Goal: Information Seeking & Learning: Find specific fact

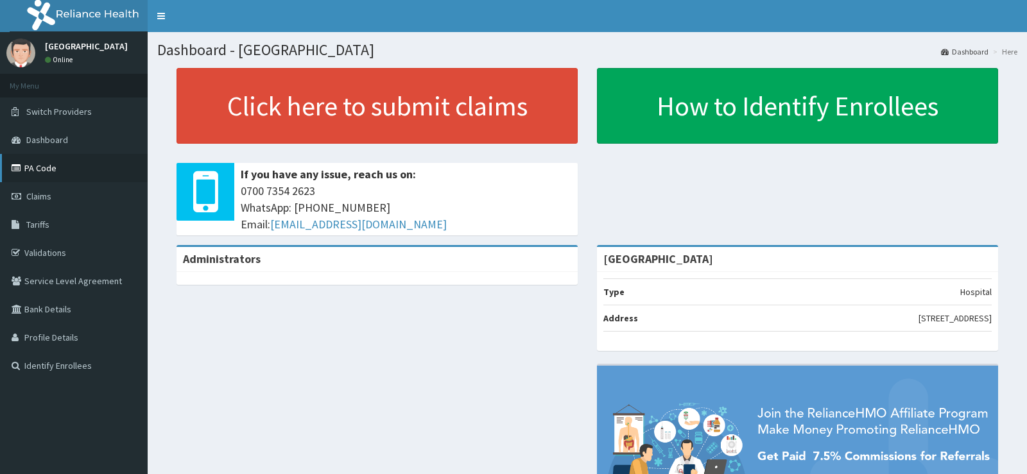
click at [62, 163] on link "PA Code" at bounding box center [74, 168] width 148 height 28
click at [67, 219] on link "Tariffs" at bounding box center [74, 225] width 148 height 28
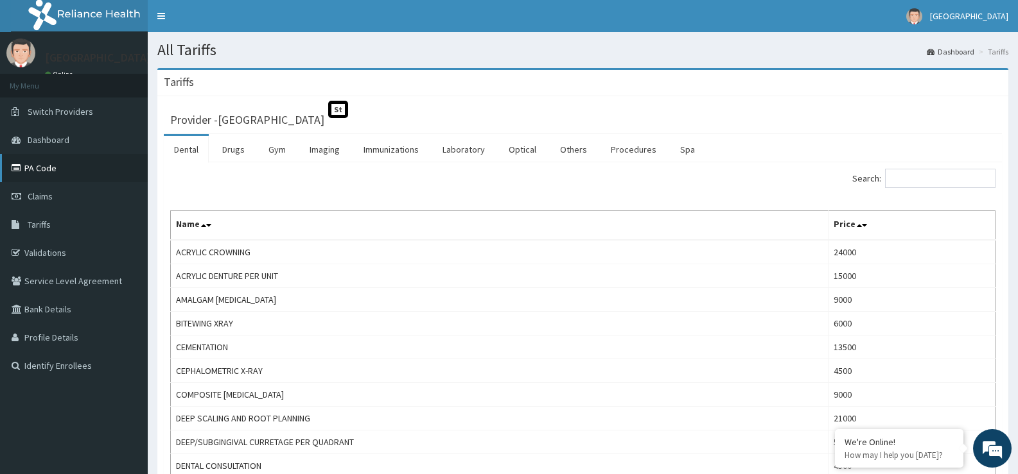
click at [55, 169] on link "PA Code" at bounding box center [74, 168] width 148 height 28
click at [241, 152] on link "Drugs" at bounding box center [233, 149] width 43 height 27
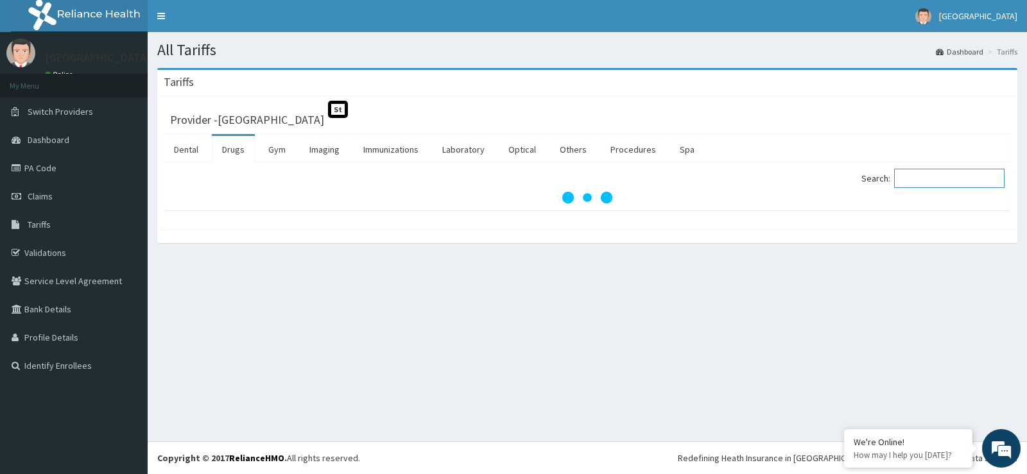
click at [920, 178] on input "Search:" at bounding box center [949, 178] width 110 height 19
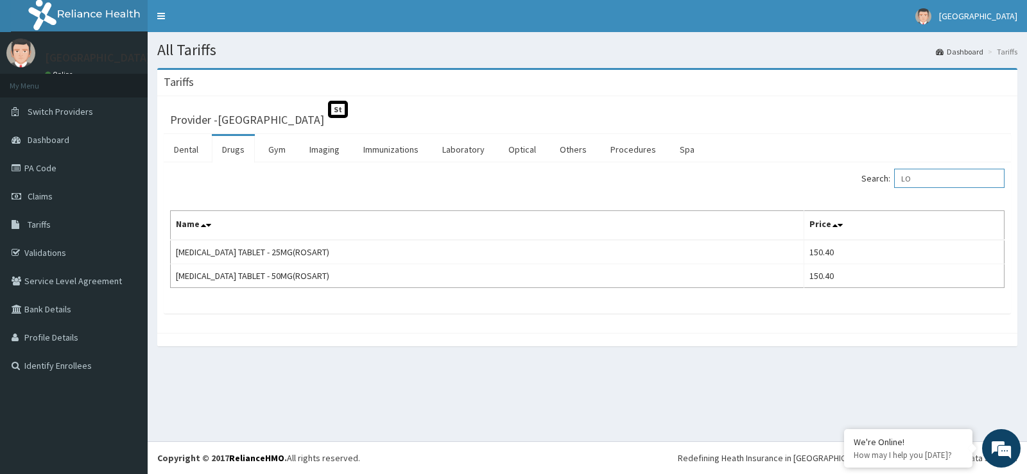
type input "L"
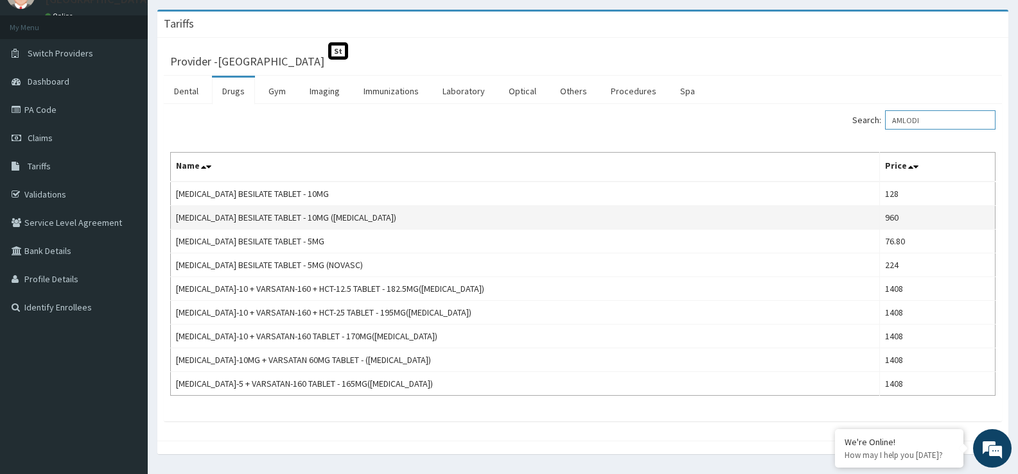
scroll to position [30, 0]
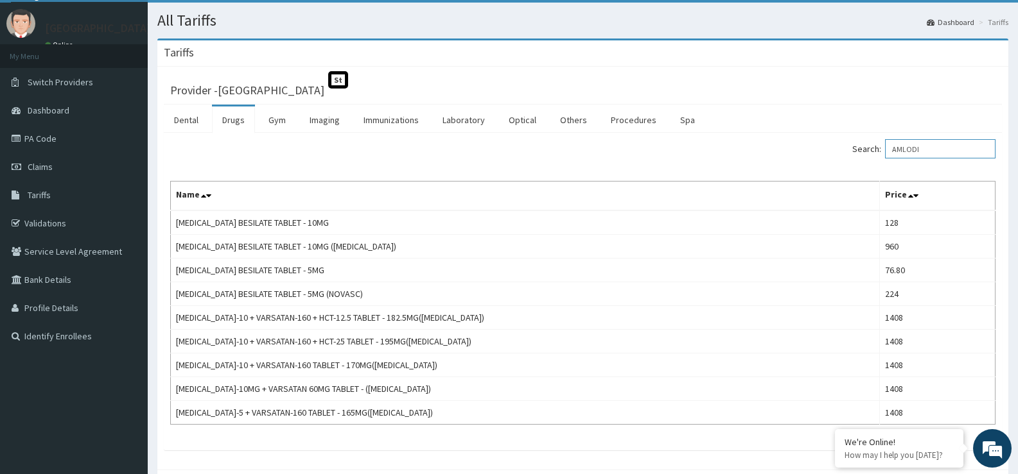
type input "AMLODI"
click at [642, 119] on link "Procedures" at bounding box center [633, 120] width 66 height 27
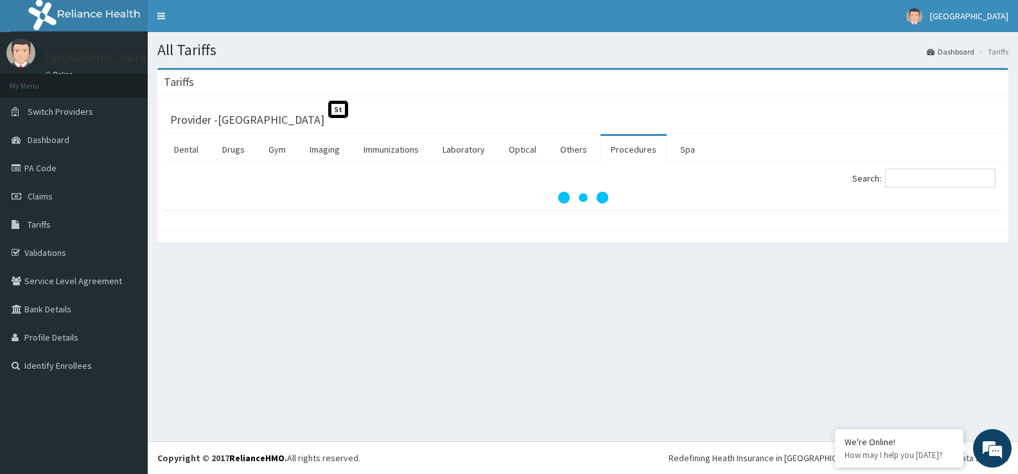
scroll to position [0, 0]
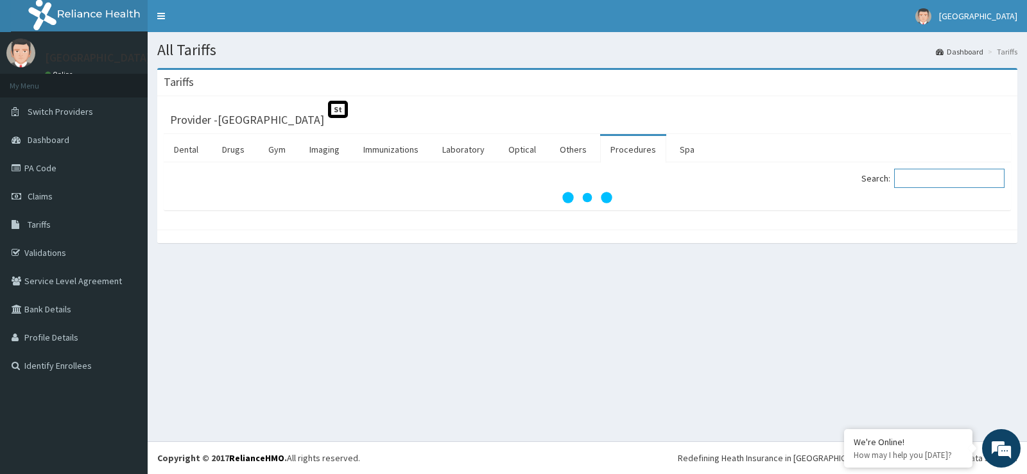
click at [920, 182] on input "Search:" at bounding box center [949, 178] width 110 height 19
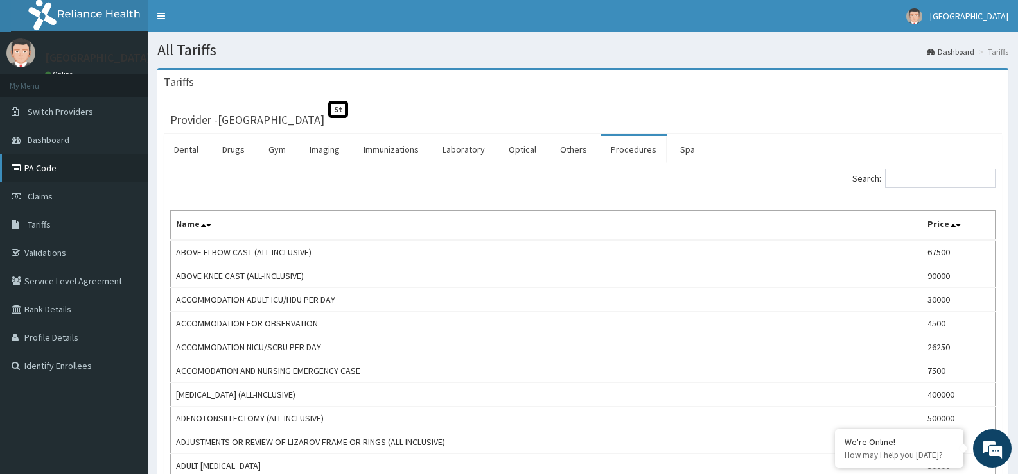
click at [49, 167] on link "PA Code" at bounding box center [74, 168] width 148 height 28
